Goal: Find specific page/section: Find specific page/section

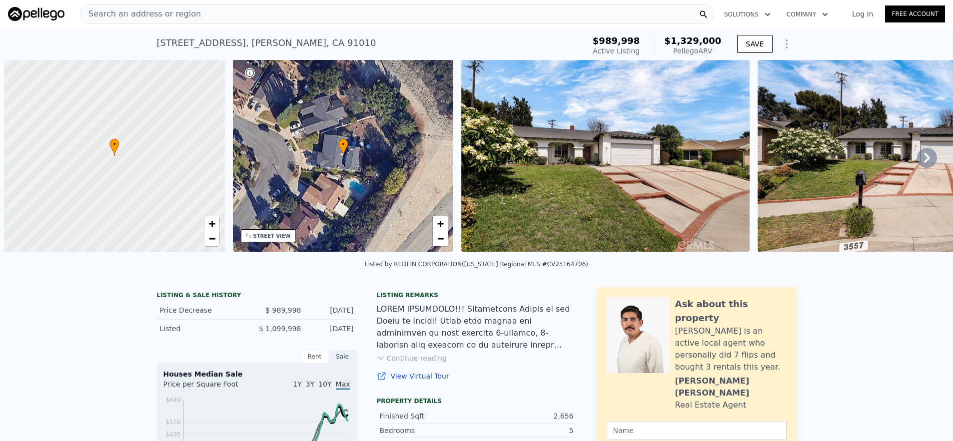
scroll to position [0, 4]
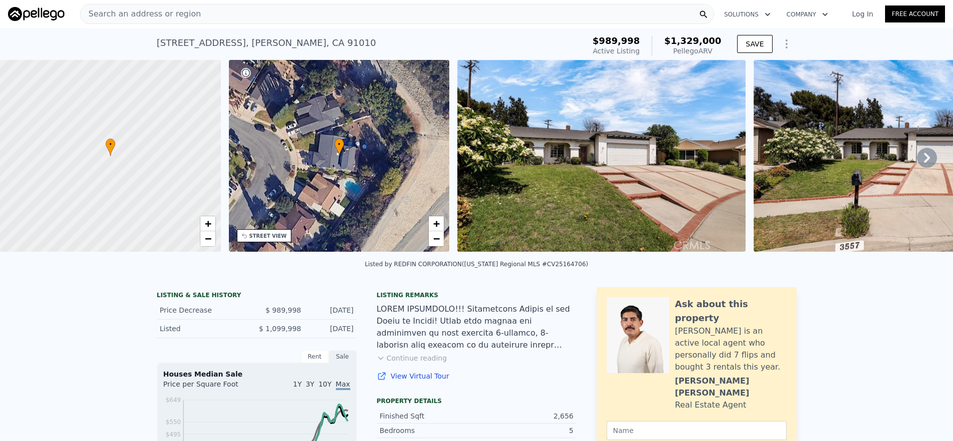
click at [337, 16] on div "Search an address or region" at bounding box center [397, 14] width 634 height 20
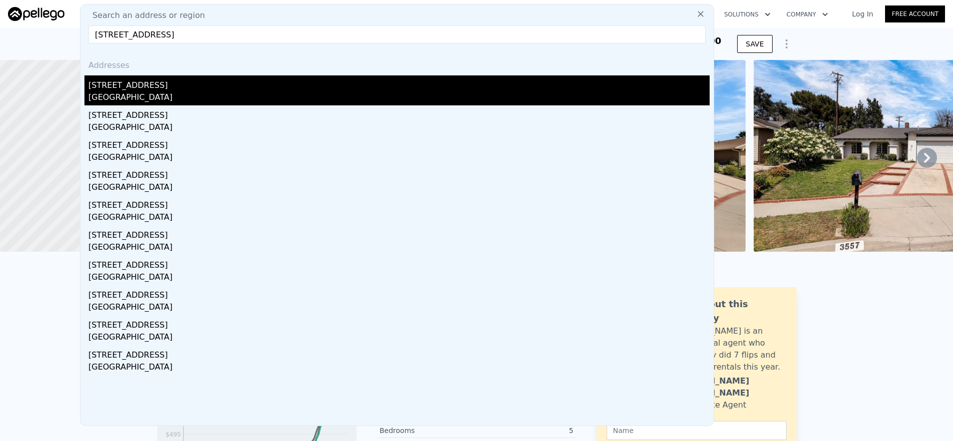
type input "[STREET_ADDRESS]"
click at [327, 77] on div "[STREET_ADDRESS]" at bounding box center [398, 83] width 621 height 16
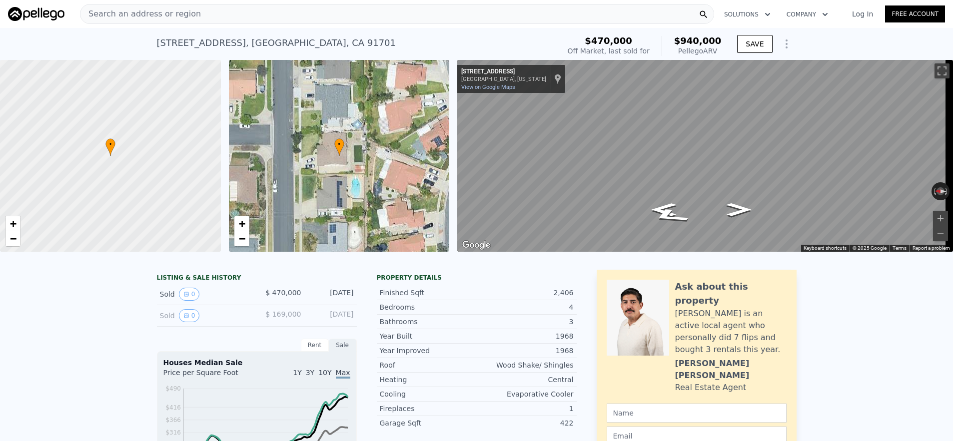
click at [298, 21] on div "Search an address or region" at bounding box center [397, 14] width 634 height 20
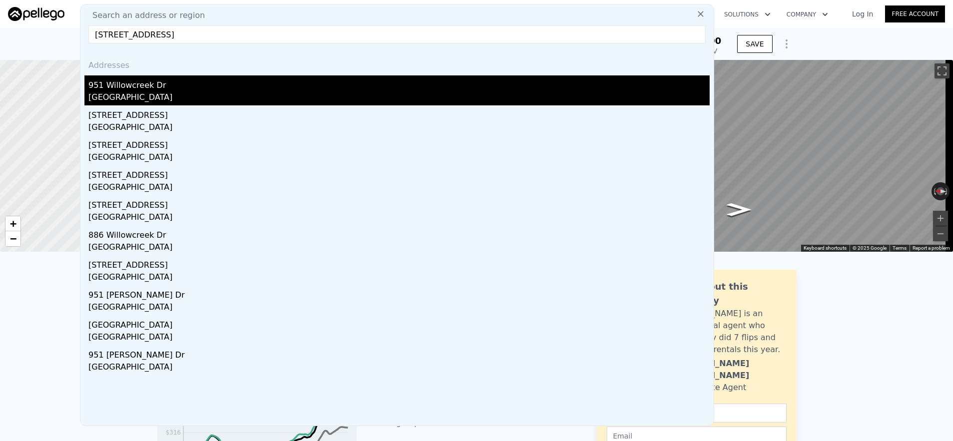
type input "[STREET_ADDRESS]"
click at [325, 92] on div "[GEOGRAPHIC_DATA]" at bounding box center [398, 98] width 621 height 14
